Goal: Information Seeking & Learning: Understand process/instructions

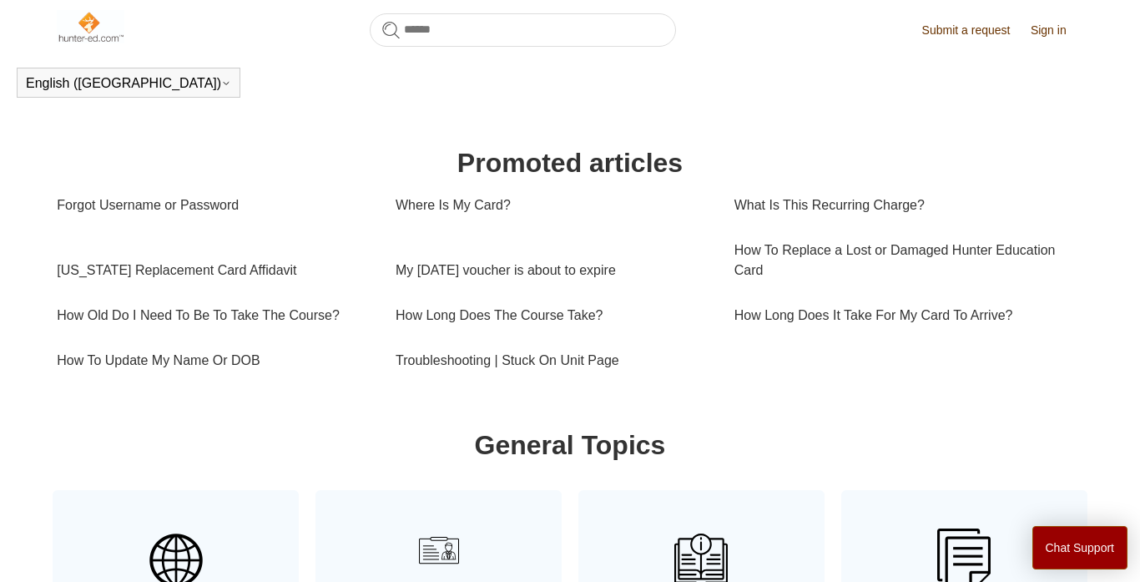
scroll to position [523, 0]
click at [233, 363] on link "How To Update My Name Or DOB" at bounding box center [214, 359] width 314 height 45
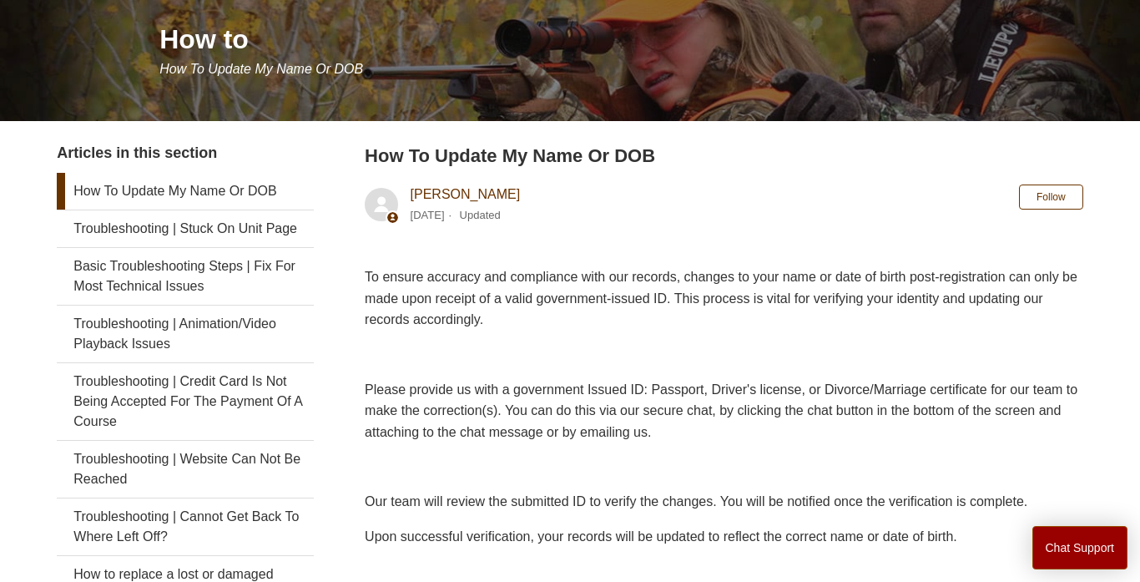
scroll to position [204, 0]
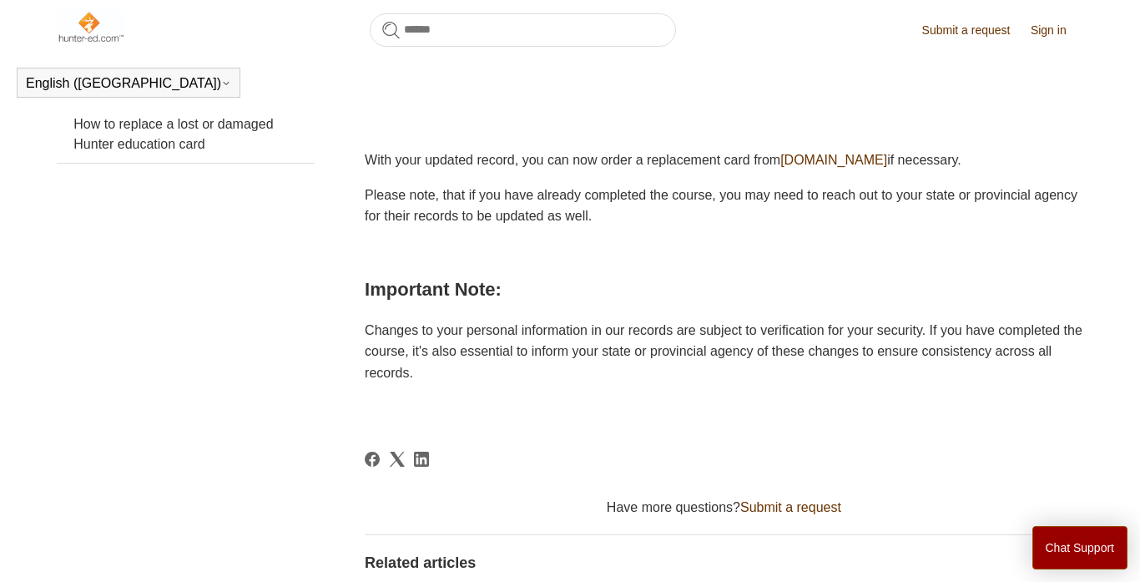
scroll to position [613, 0]
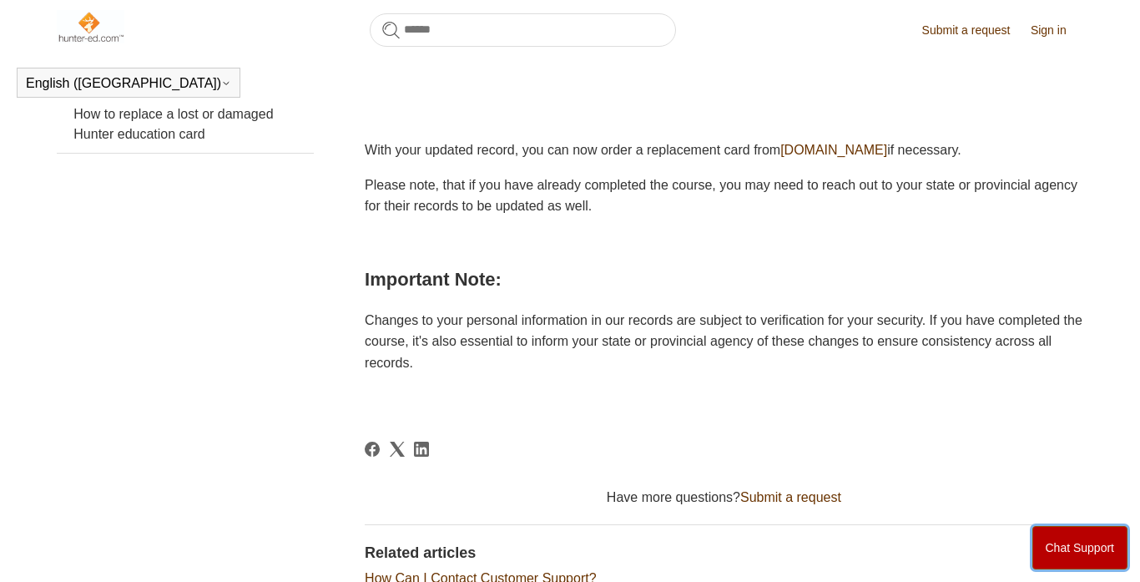
click at [1091, 542] on button "Chat Support" at bounding box center [1080, 547] width 96 height 43
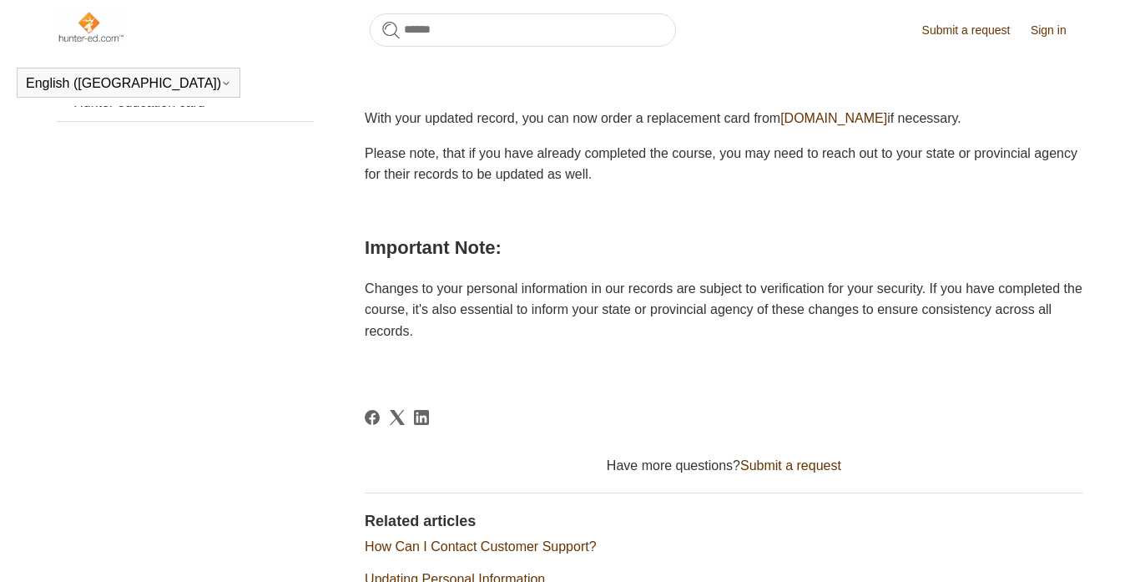
scroll to position [653, 0]
